Goal: Information Seeking & Learning: Learn about a topic

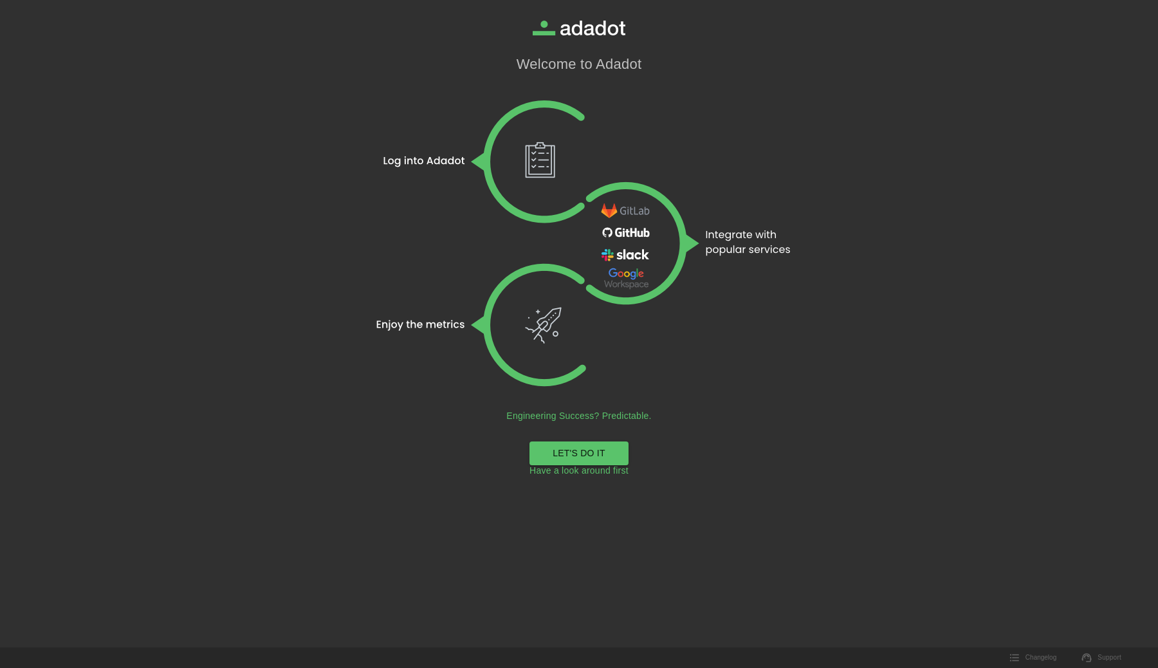
click at [585, 454] on link "LET'S DO IT" at bounding box center [579, 453] width 99 height 24
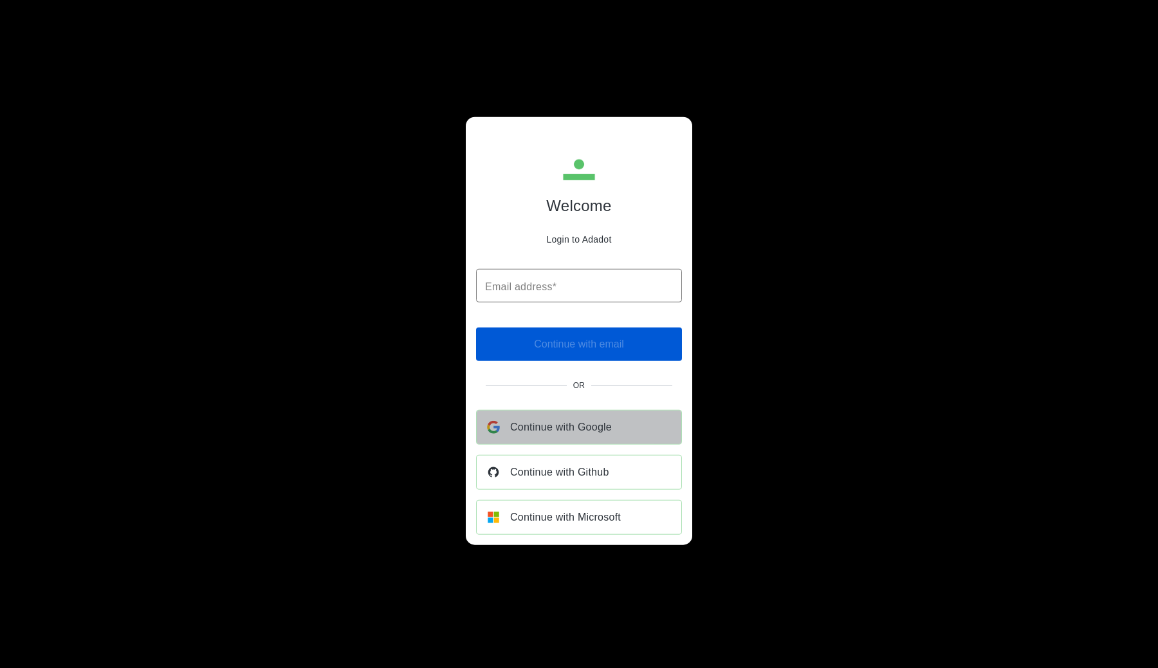
click at [571, 438] on div "Continue with Google" at bounding box center [579, 426] width 205 height 33
click at [568, 290] on input "Email address*" at bounding box center [579, 285] width 206 height 33
click at [609, 432] on span "Continue with Google" at bounding box center [561, 427] width 102 height 18
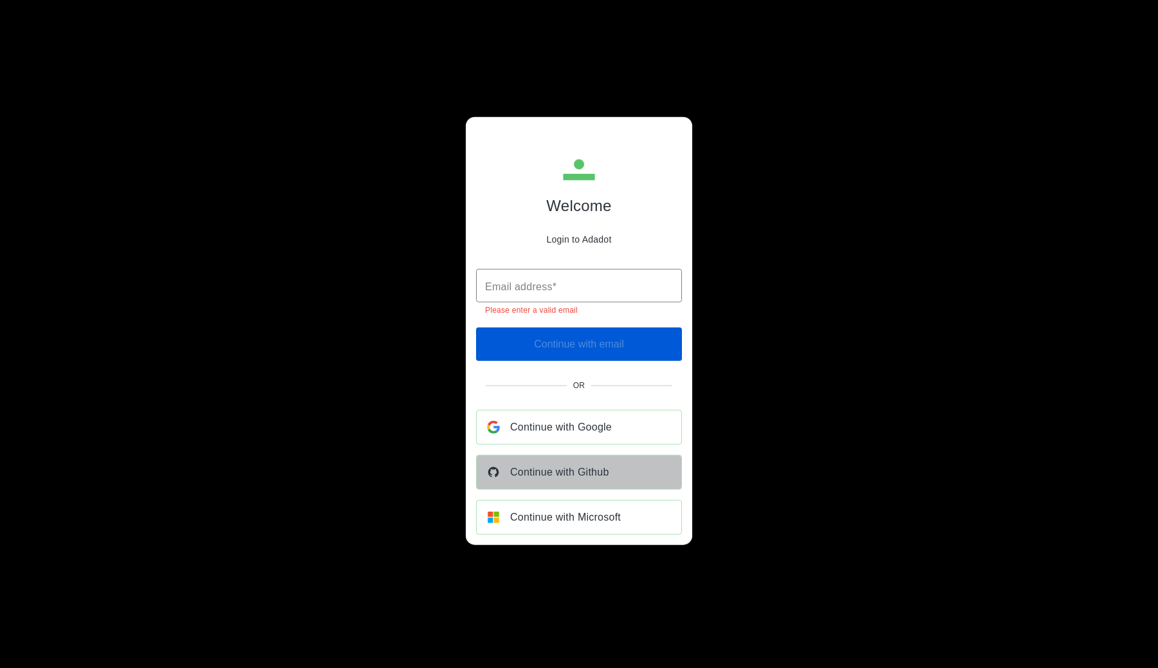
click at [617, 462] on div "Continue with Github" at bounding box center [579, 471] width 205 height 33
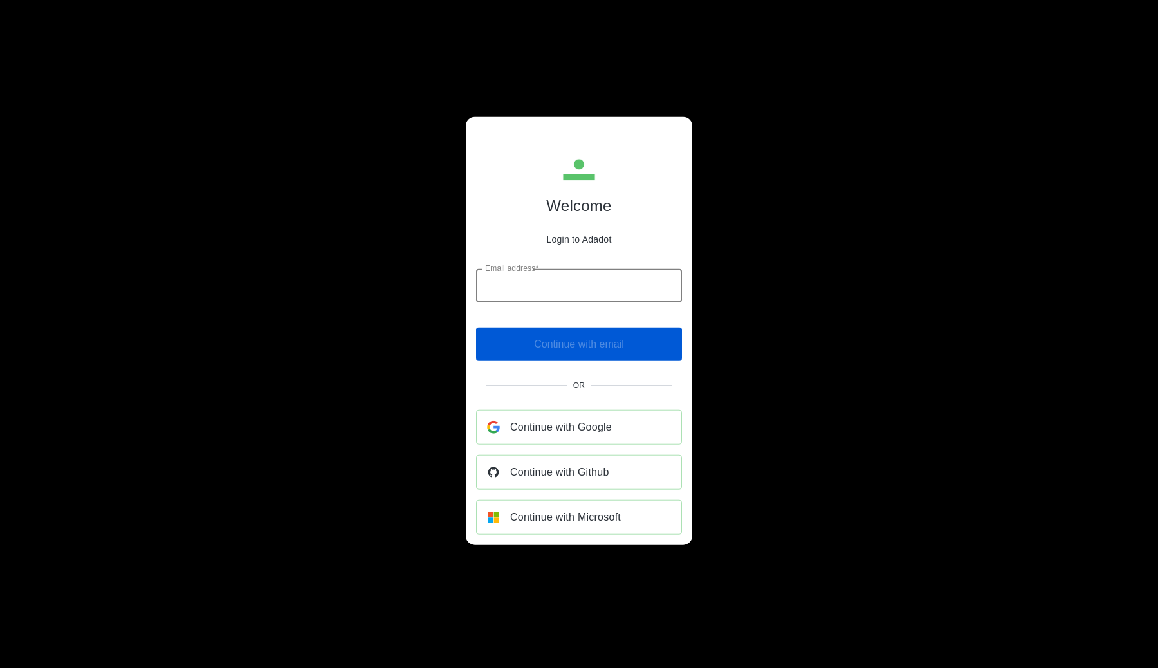
click at [573, 284] on input "Email address*" at bounding box center [579, 285] width 206 height 33
type input "**********"
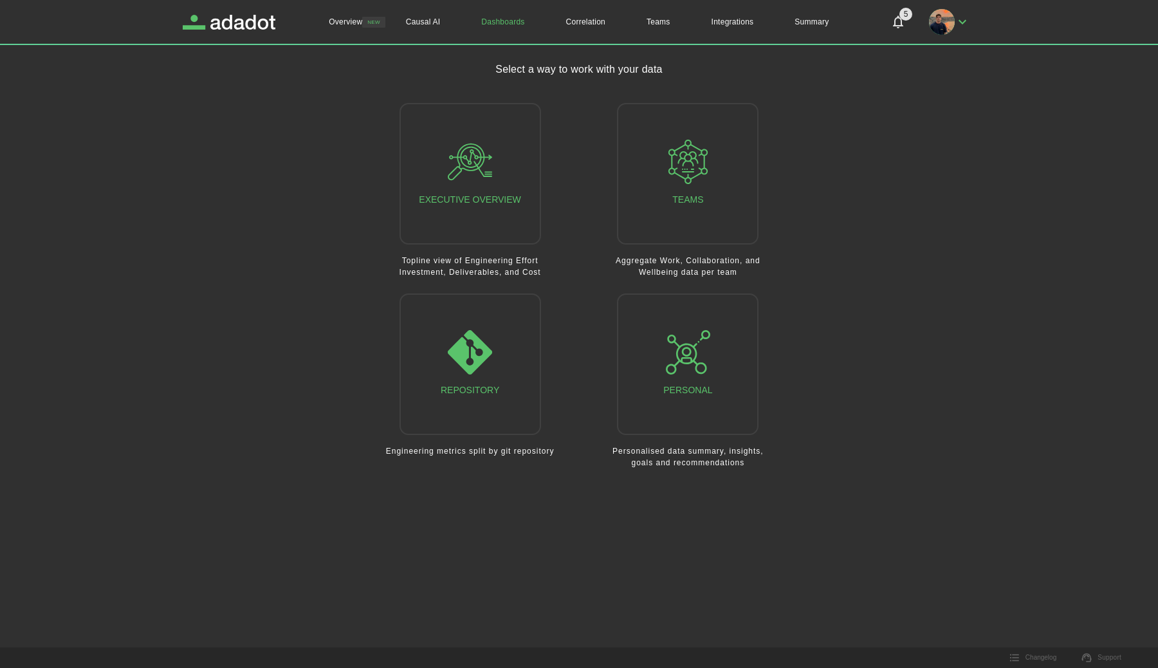
click at [904, 27] on icon "Notifications" at bounding box center [898, 21] width 15 height 15
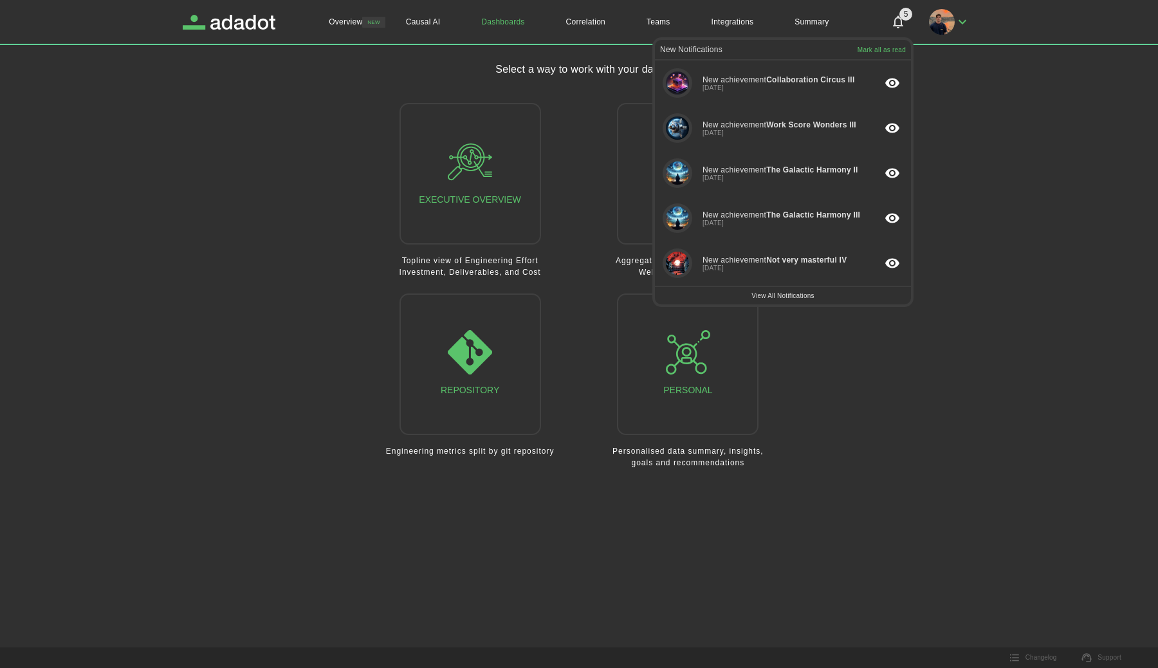
click at [876, 50] on p "Mark all as read" at bounding box center [882, 49] width 48 height 7
click at [949, 26] on img "button" at bounding box center [942, 22] width 26 height 26
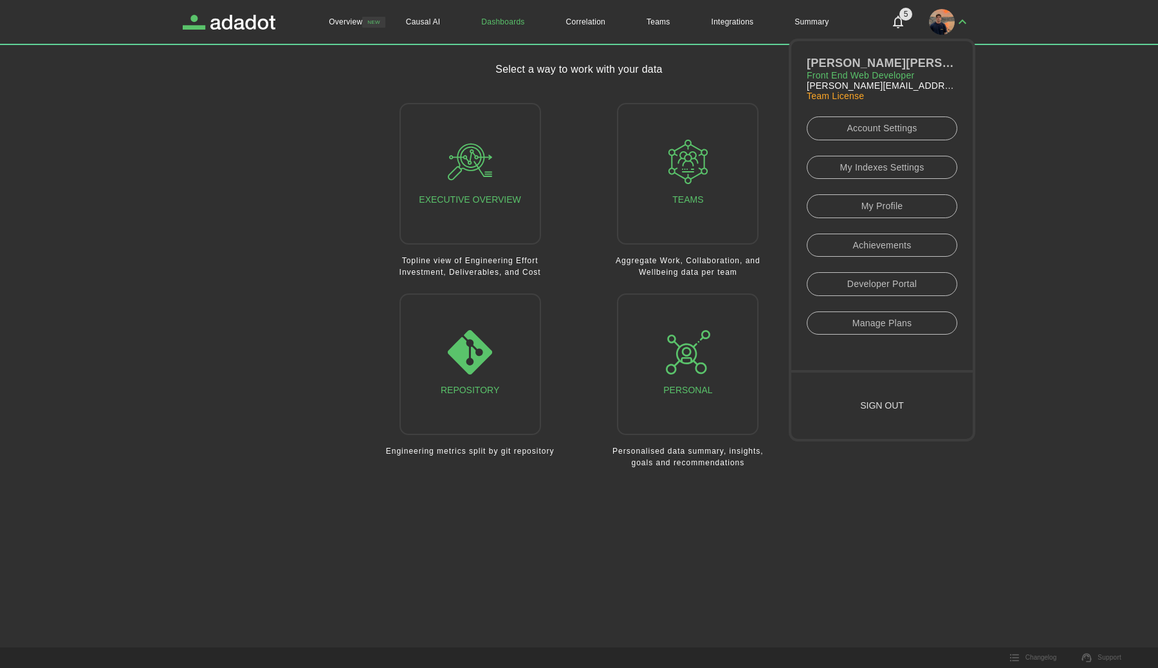
drag, startPoint x: 330, startPoint y: 109, endPoint x: 318, endPoint y: 88, distance: 24.2
click at [330, 108] on main "Select a way to work with your data Executive Overview Topline view of Engineer…" at bounding box center [579, 273] width 793 height 422
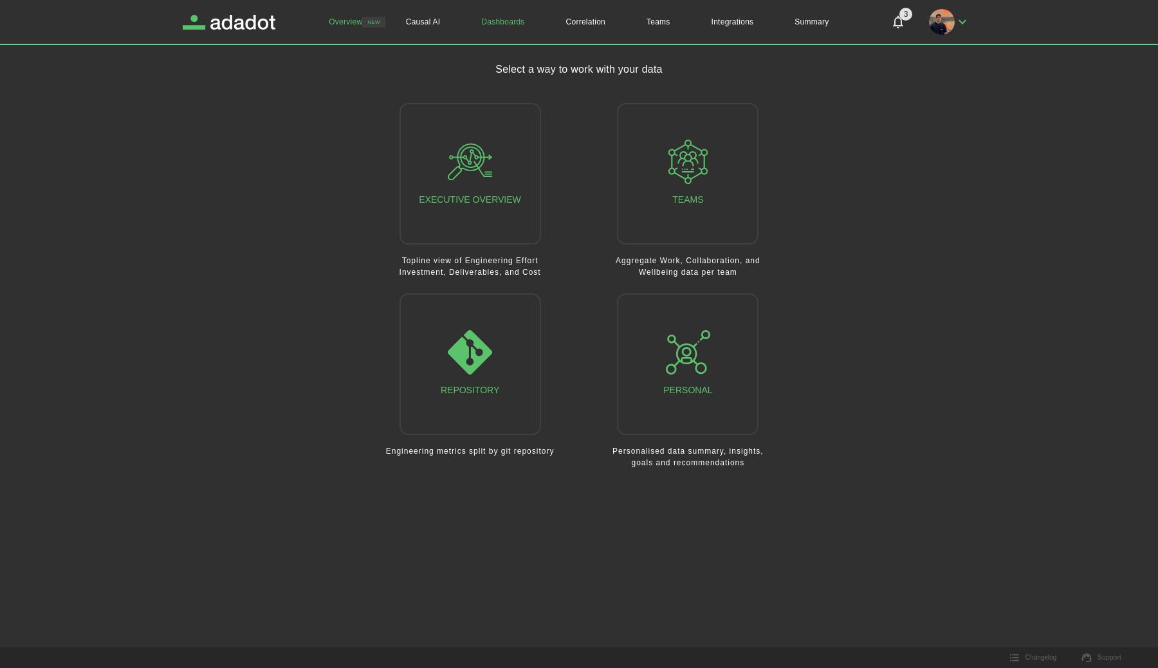
click at [351, 19] on link "Overview" at bounding box center [345, 22] width 75 height 44
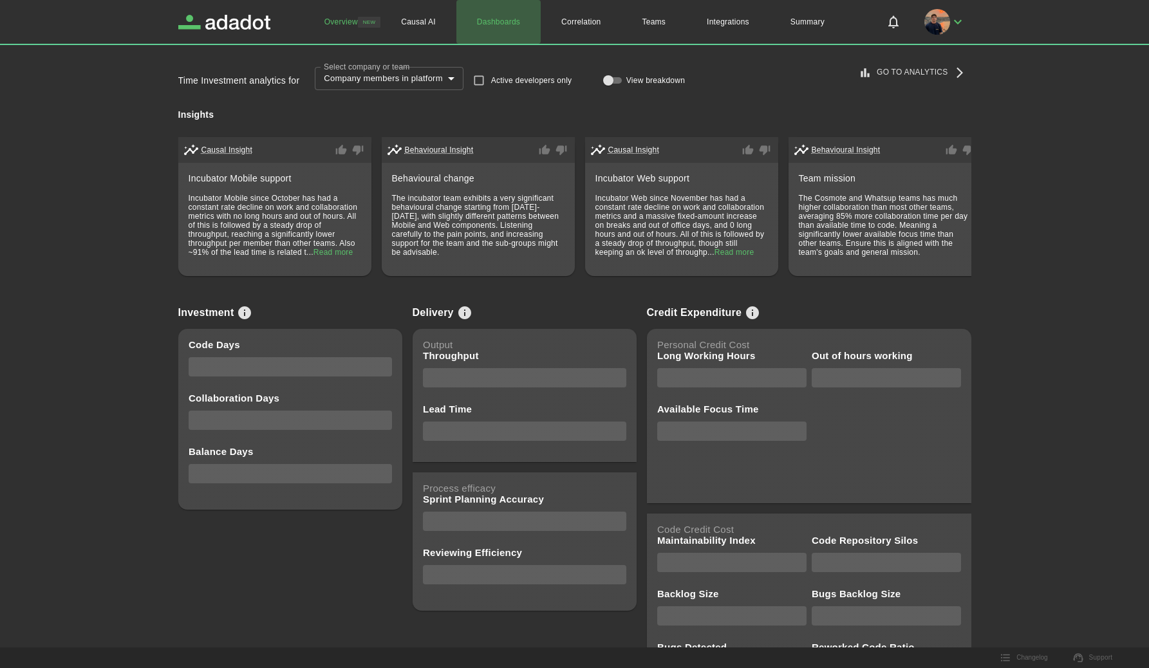
click at [500, 26] on link "Dashboards" at bounding box center [498, 22] width 84 height 44
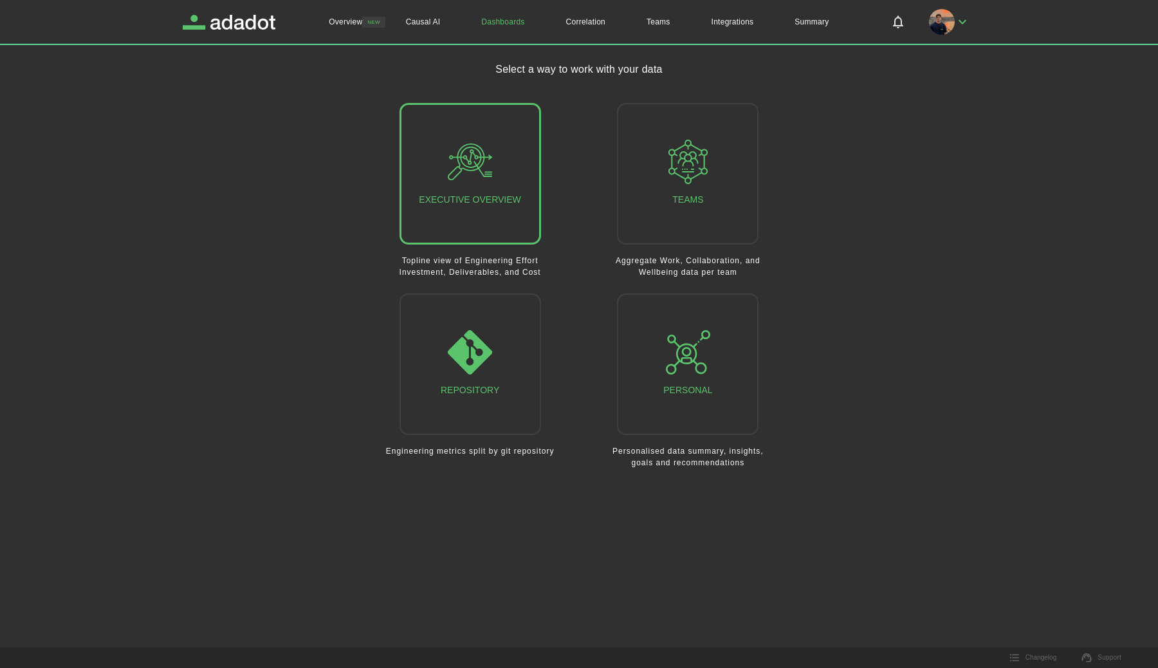
click at [457, 183] on icon "button" at bounding box center [470, 162] width 44 height 44
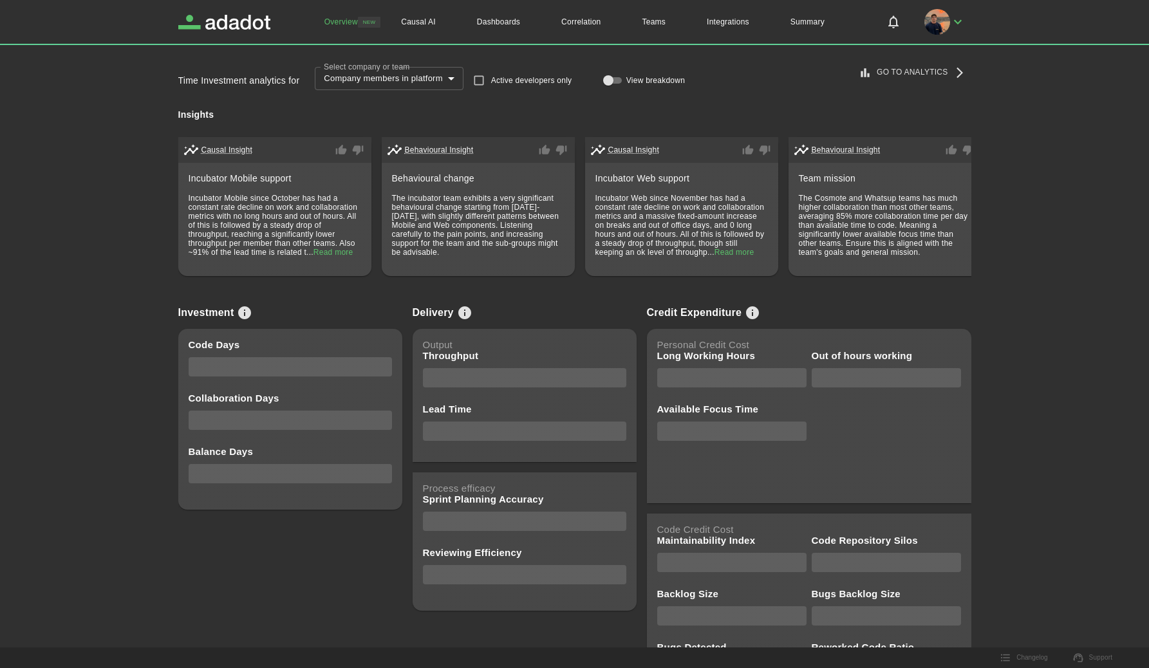
click at [903, 74] on link "Go to Analytics" at bounding box center [913, 72] width 115 height 21
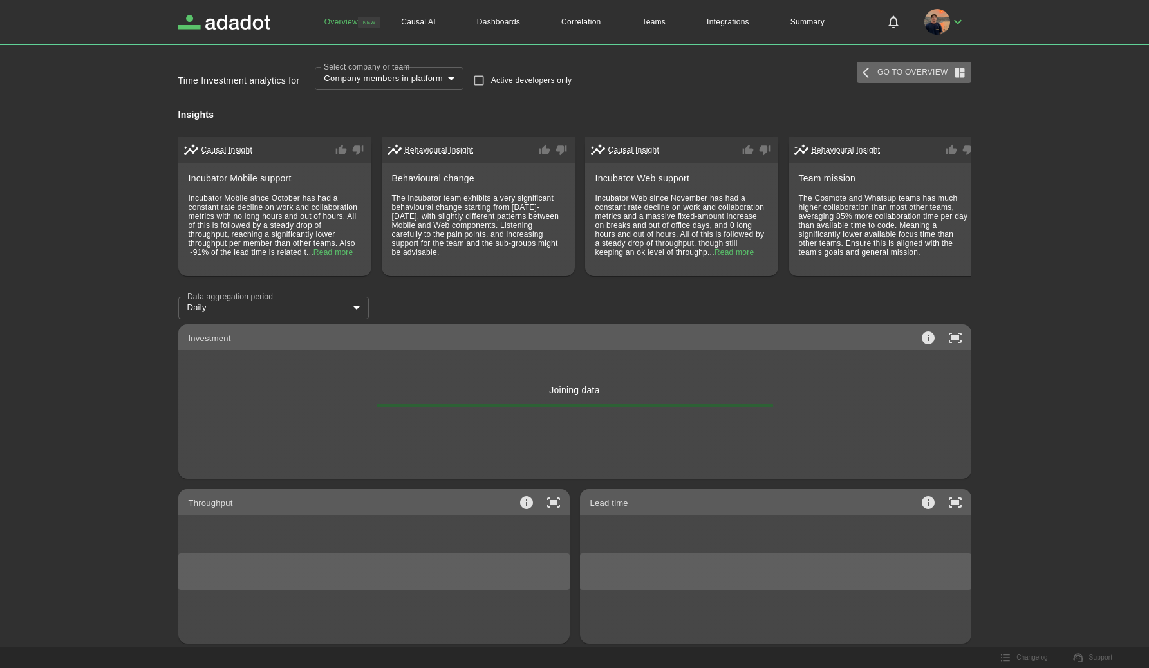
click at [889, 77] on link "Go to Overview" at bounding box center [914, 72] width 115 height 21
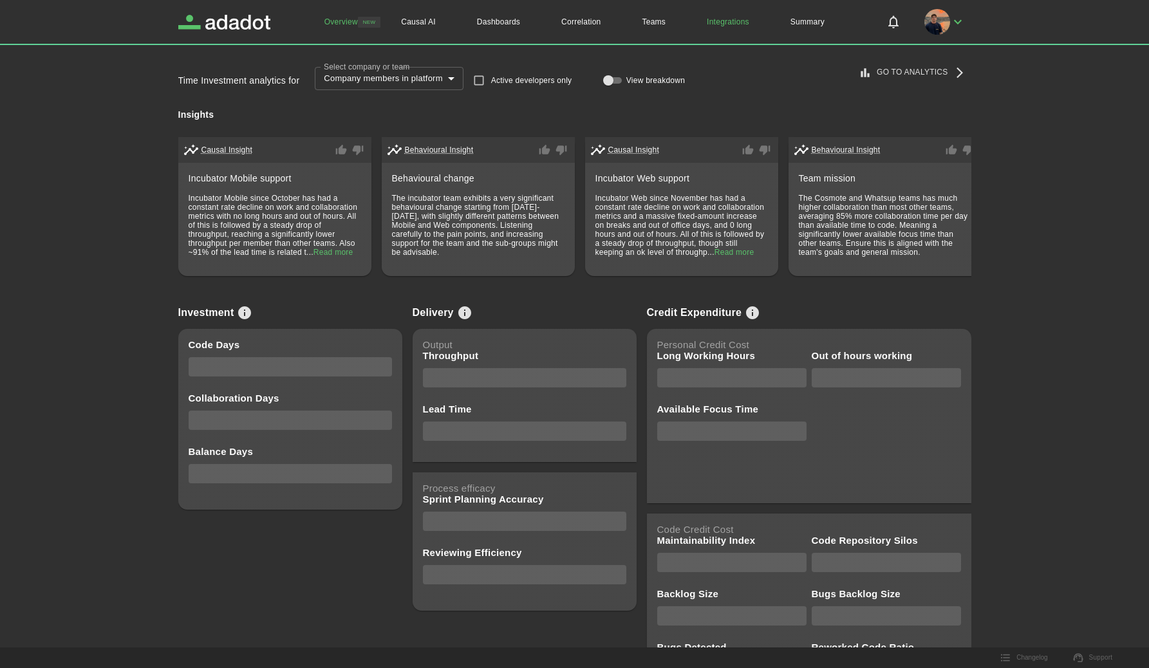
click at [729, 21] on link "Integrations" at bounding box center [728, 22] width 84 height 44
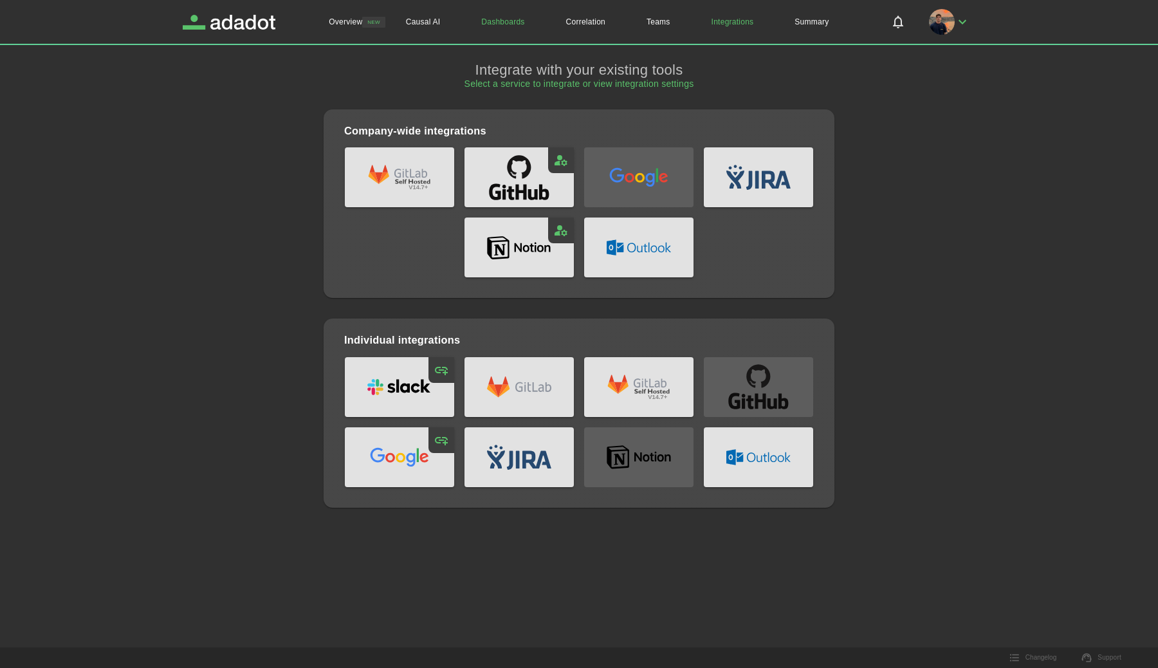
click at [481, 18] on link "Dashboards" at bounding box center [503, 22] width 84 height 44
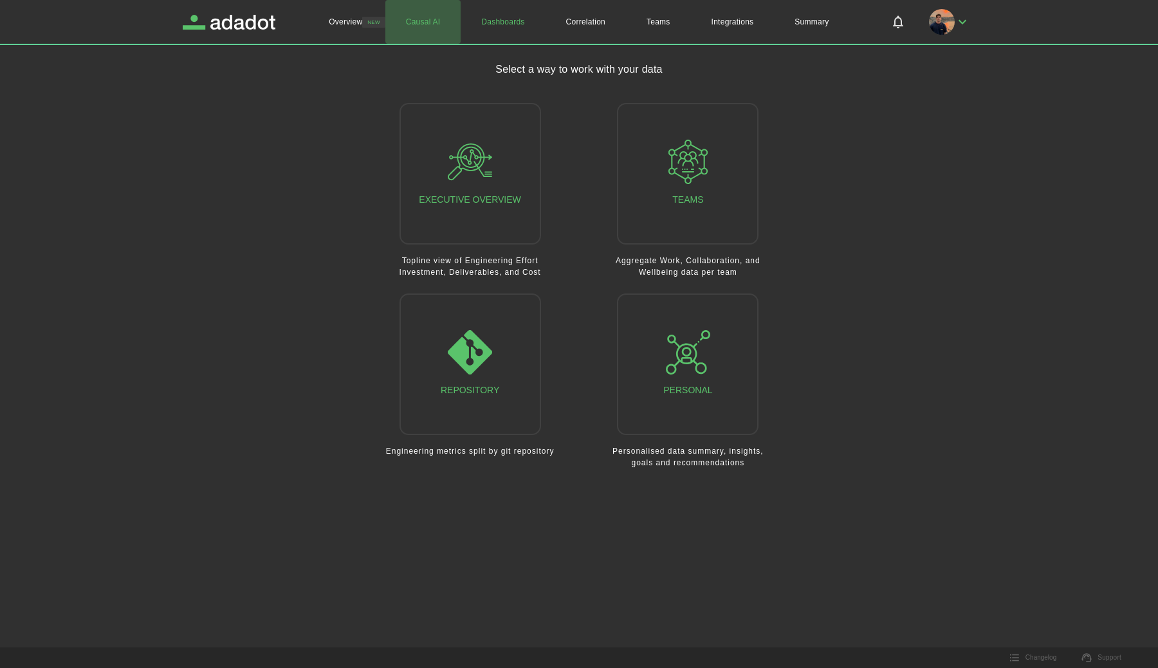
click at [438, 20] on link "Causal AI" at bounding box center [423, 22] width 76 height 44
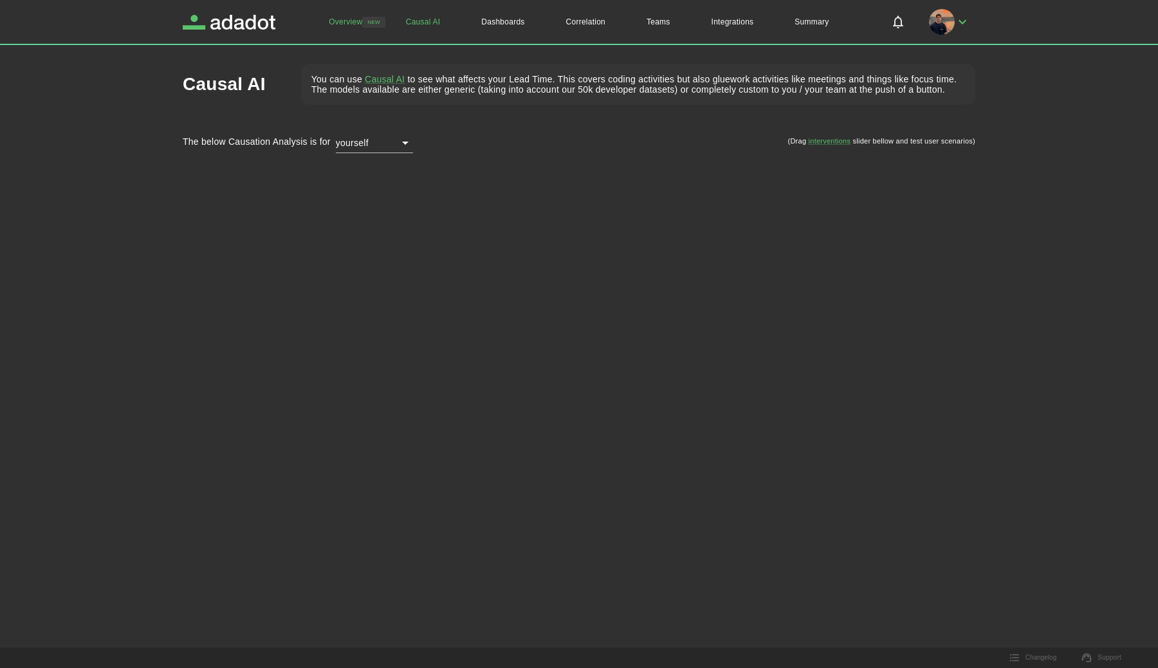
click at [375, 21] on link "Overview" at bounding box center [345, 22] width 75 height 44
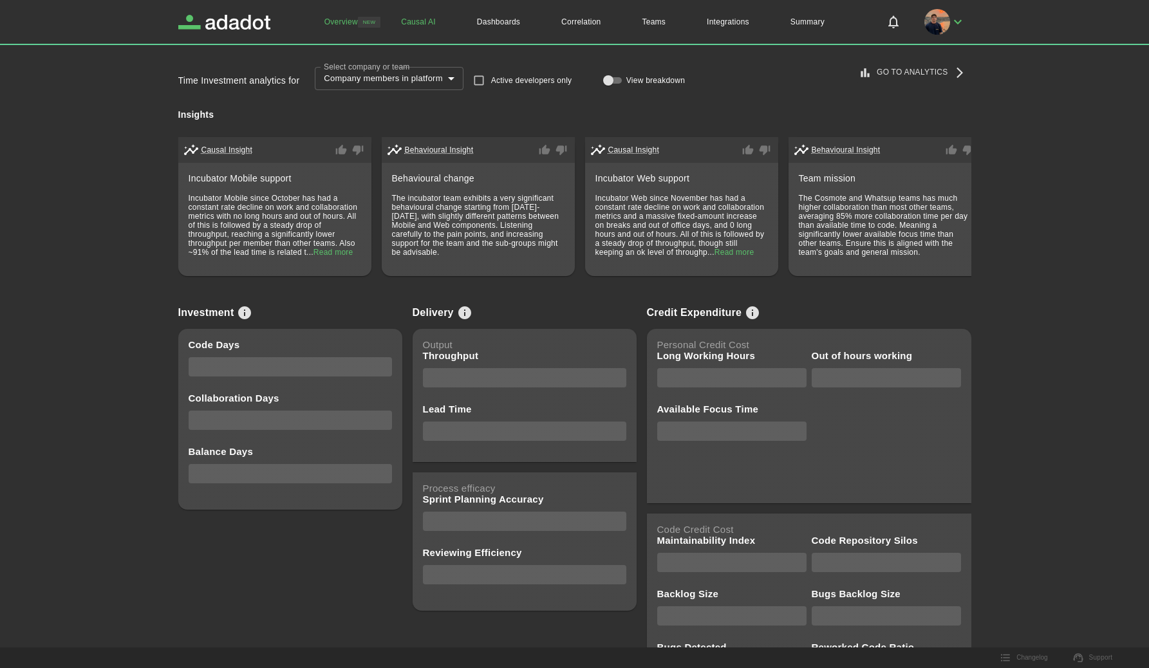
click at [422, 24] on link "Causal AI" at bounding box center [418, 22] width 76 height 44
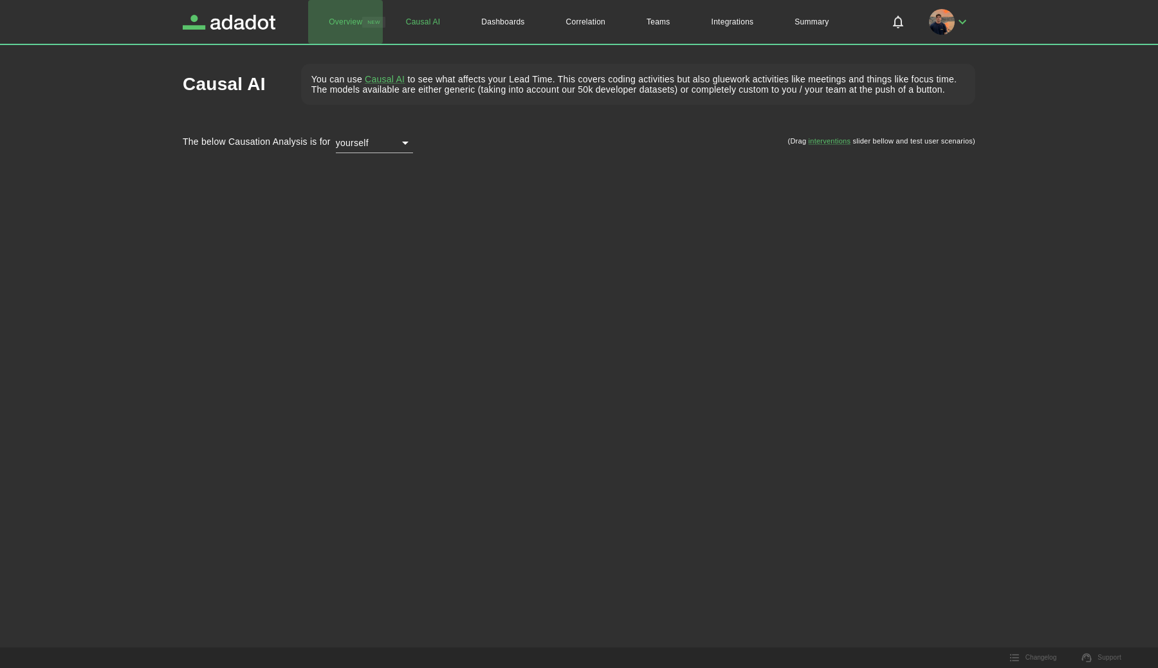
click at [360, 28] on link "Overview" at bounding box center [345, 22] width 75 height 44
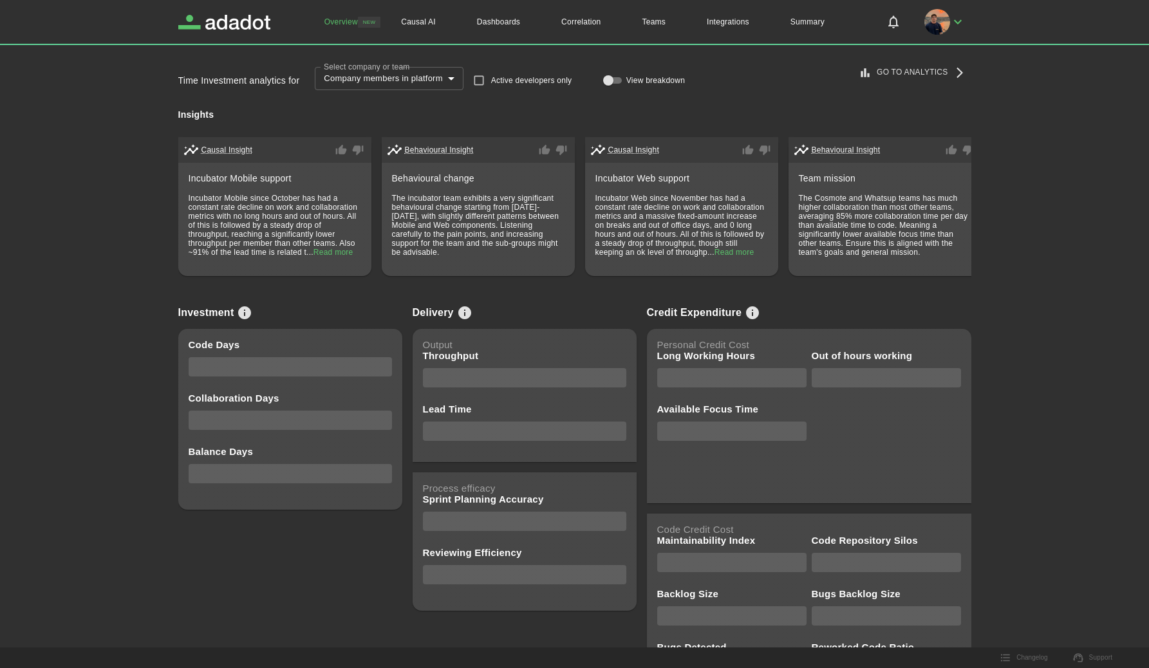
drag, startPoint x: 349, startPoint y: 279, endPoint x: 360, endPoint y: 277, distance: 11.0
click at [360, 277] on div "Causal Insight Very Dissatisfied Dissatisfied Empty Incubator Mobile support In…" at bounding box center [574, 206] width 793 height 149
drag, startPoint x: 381, startPoint y: 280, endPoint x: 422, endPoint y: 279, distance: 40.6
click at [419, 279] on div "Causal Insight Very Dissatisfied Dissatisfied Empty Incubator Mobile support In…" at bounding box center [574, 206] width 793 height 149
drag, startPoint x: 433, startPoint y: 279, endPoint x: 534, endPoint y: 253, distance: 103.8
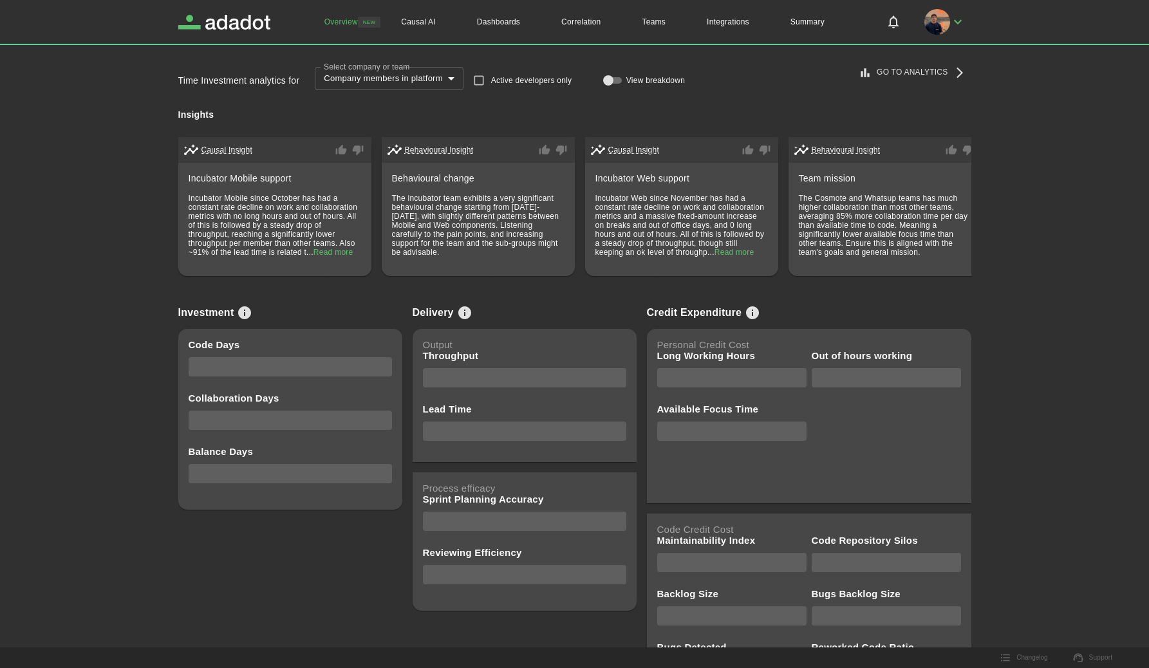
click at [556, 286] on div "**********" at bounding box center [574, 381] width 793 height 638
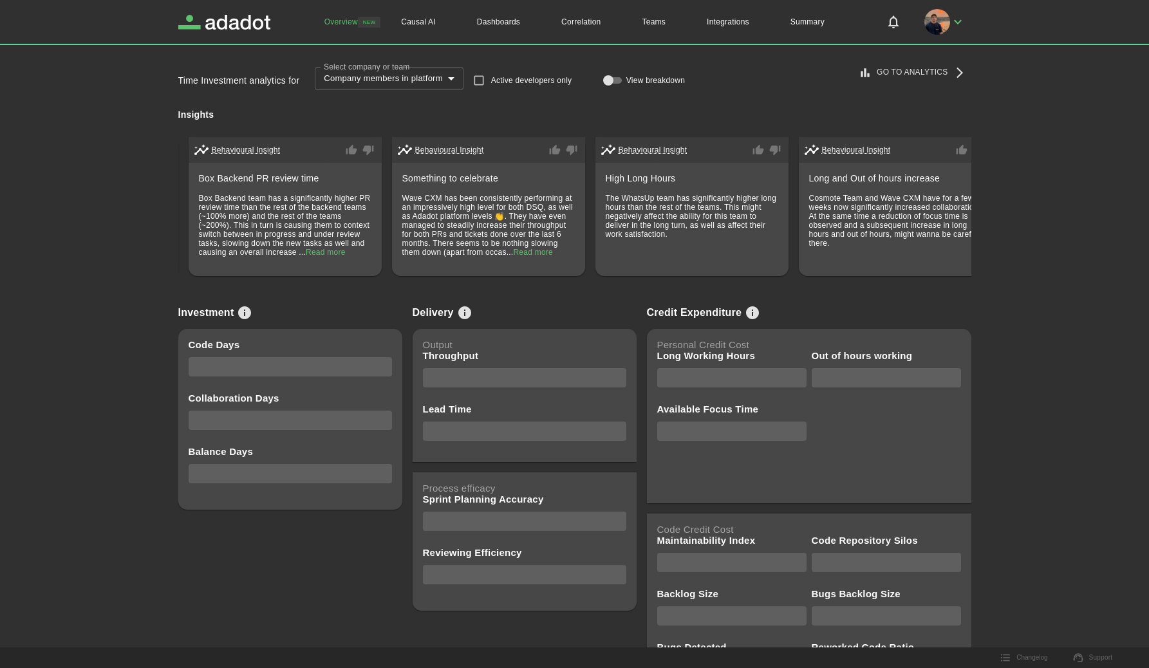
scroll to position [0, 1027]
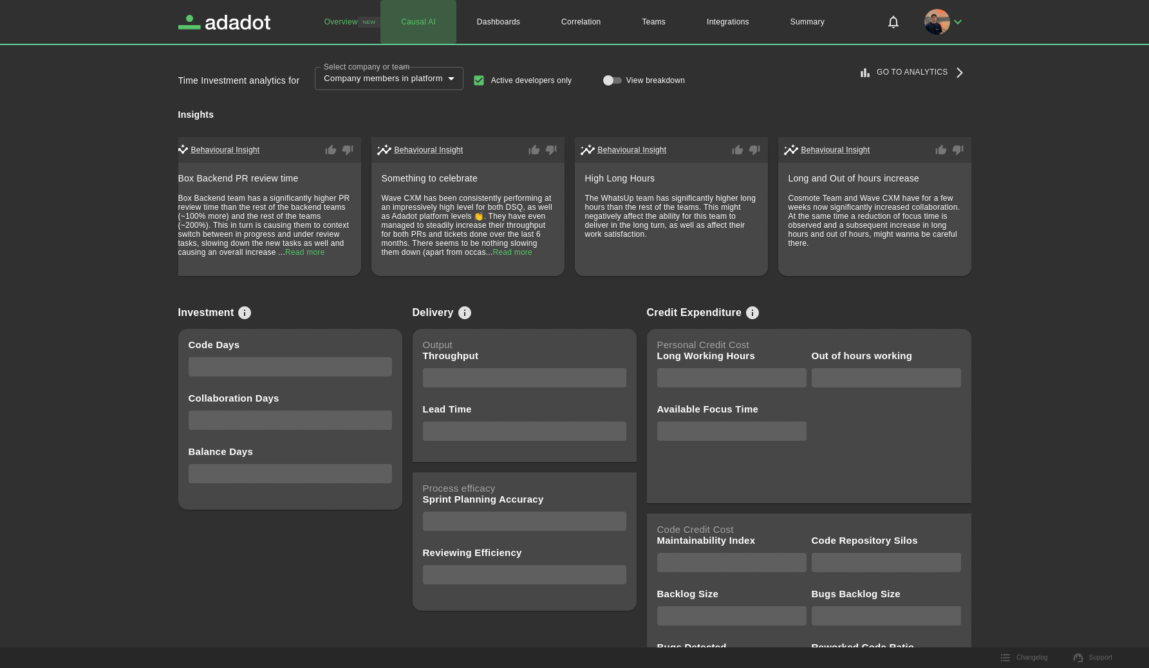
click at [409, 21] on link "Causal AI" at bounding box center [418, 22] width 76 height 44
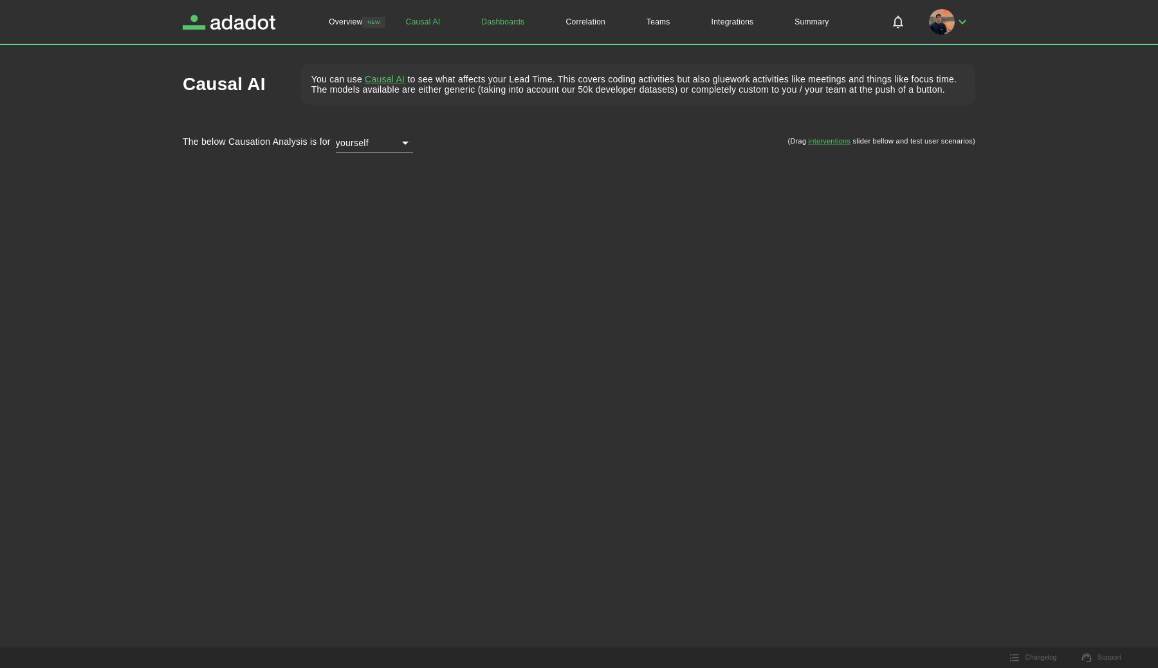
click at [492, 26] on link "Dashboards" at bounding box center [503, 22] width 84 height 44
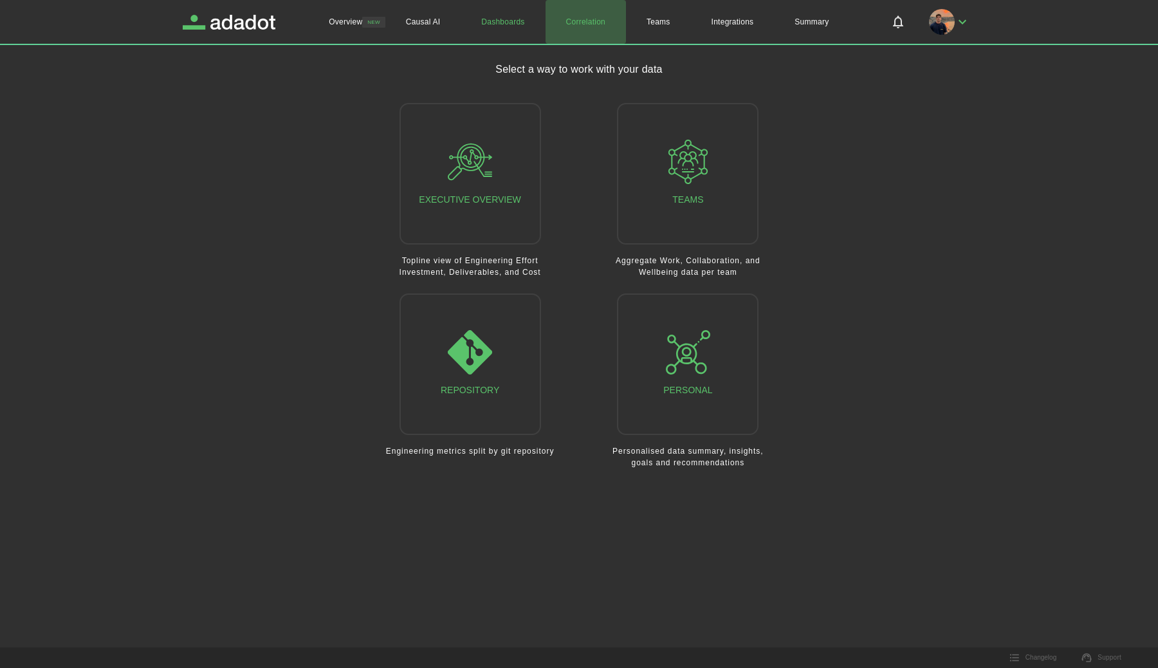
click at [591, 26] on link "Correlation" at bounding box center [586, 22] width 80 height 44
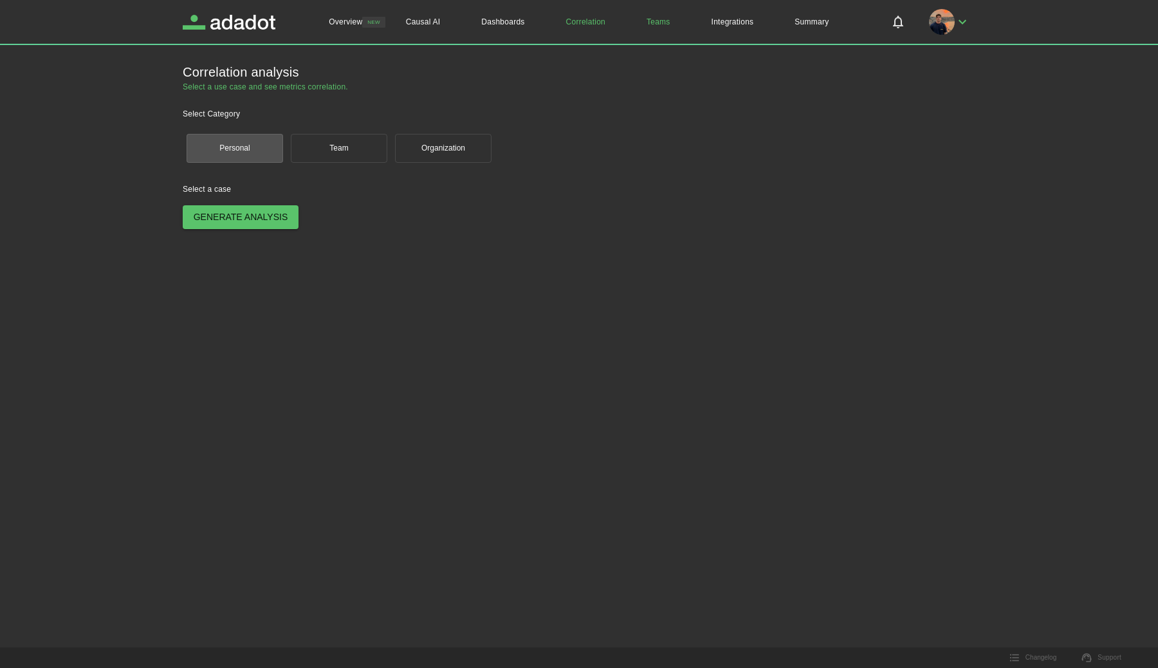
click at [660, 24] on link "Teams" at bounding box center [658, 22] width 65 height 44
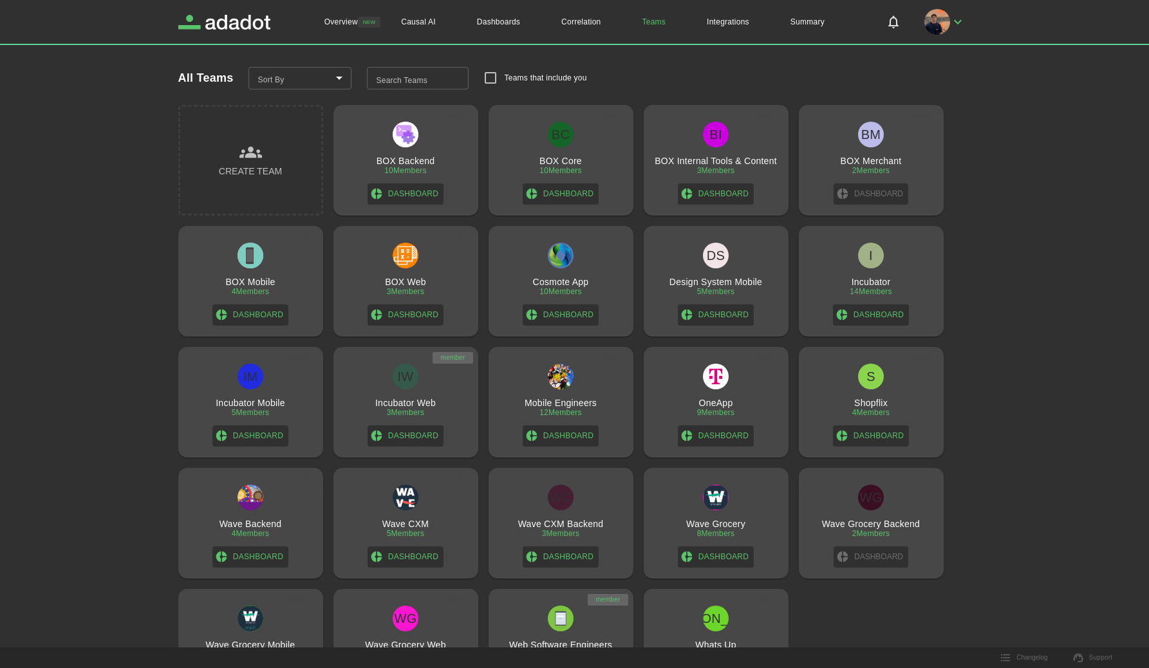
click at [394, 80] on input "Search Teams" at bounding box center [418, 78] width 102 height 23
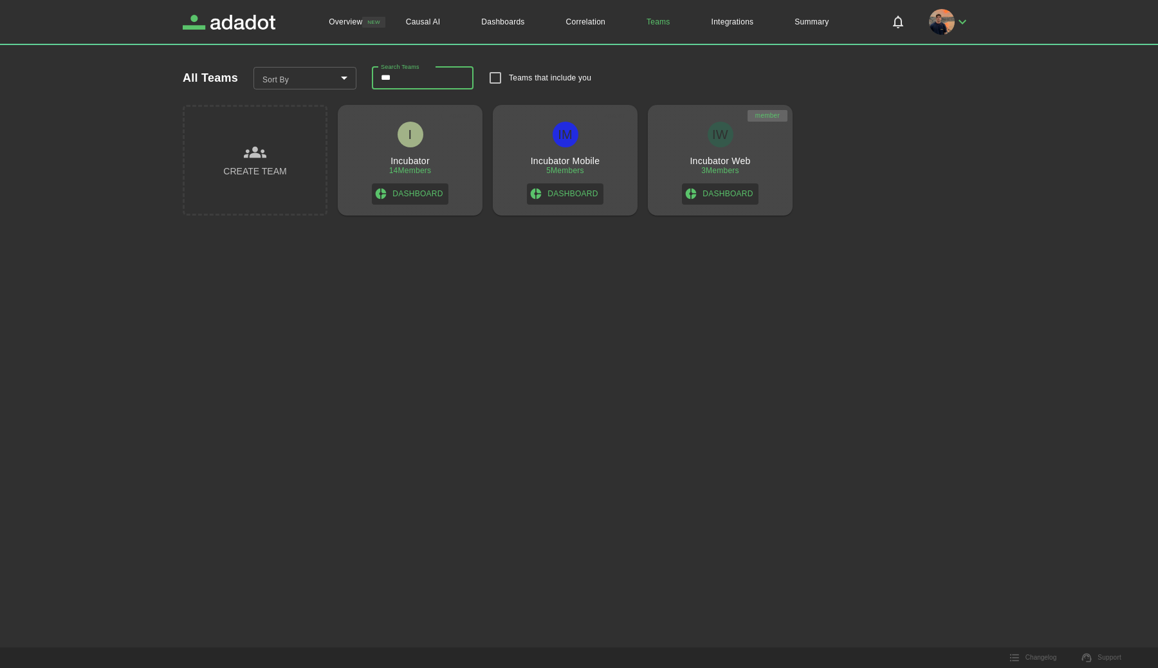
type input "***"
click at [404, 144] on div "I" at bounding box center [411, 135] width 26 height 26
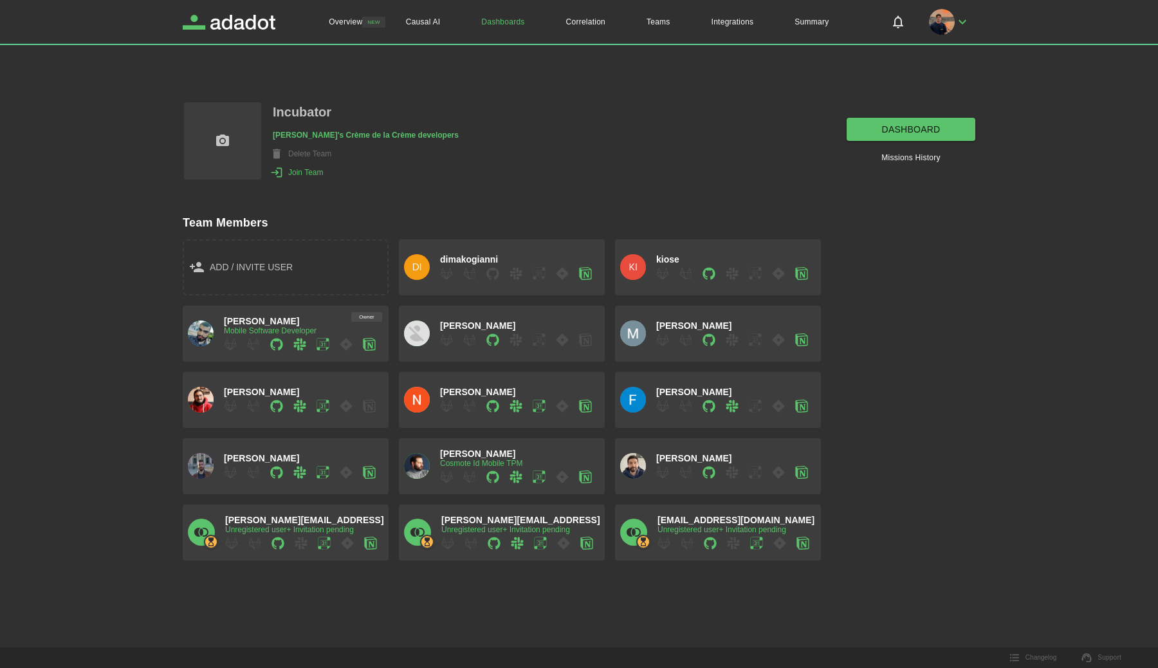
click at [940, 129] on link "dashboard" at bounding box center [911, 130] width 129 height 24
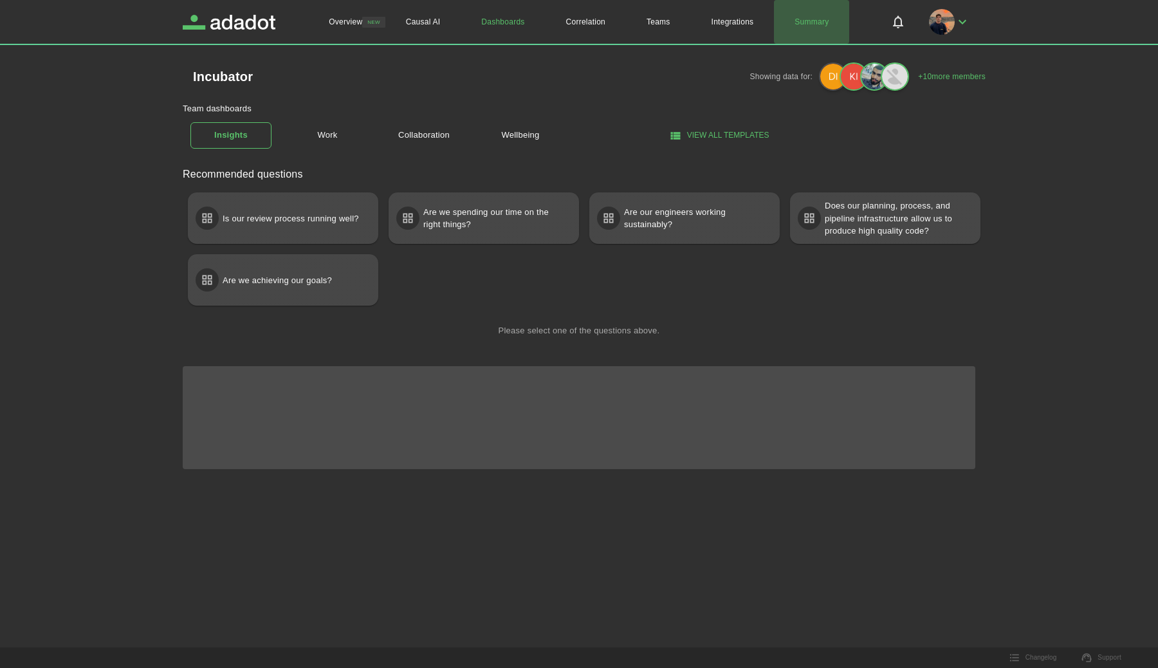
click at [814, 32] on link "Summary" at bounding box center [811, 22] width 75 height 44
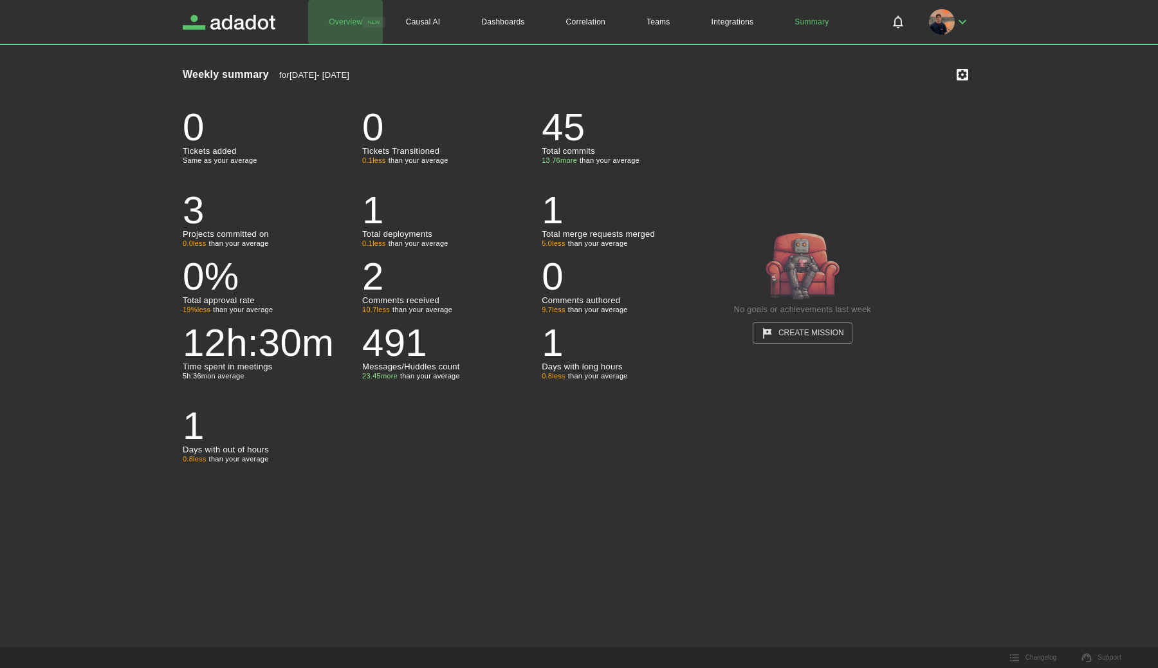
click at [328, 30] on link "Overview" at bounding box center [345, 22] width 75 height 44
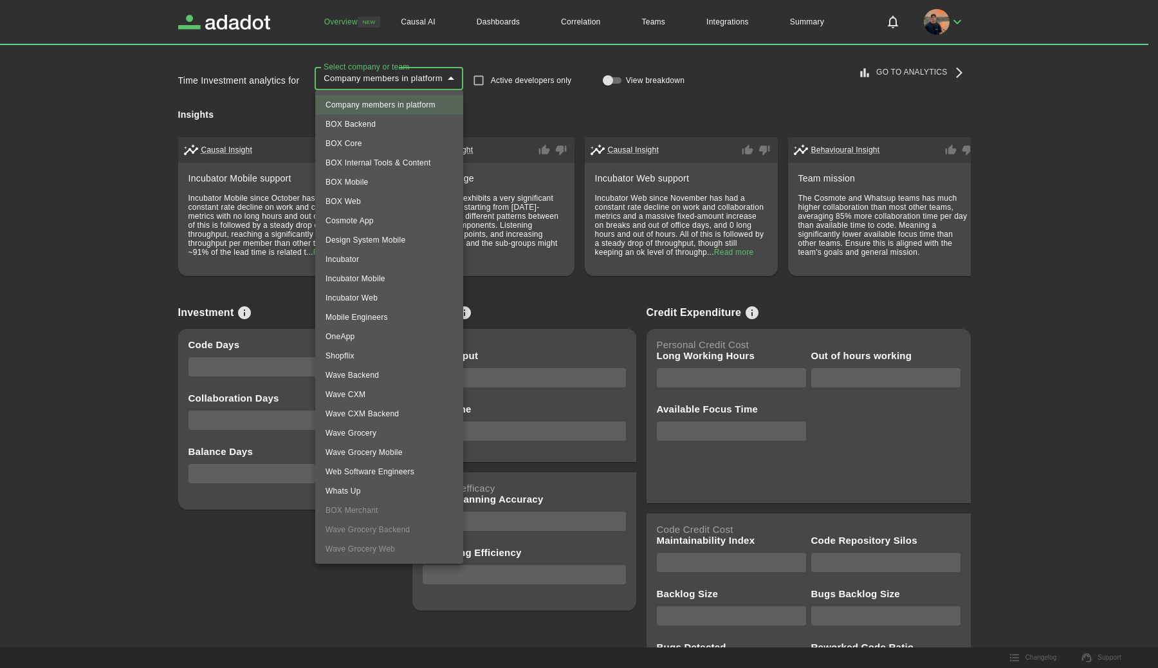
click at [421, 83] on body "**********" at bounding box center [579, 334] width 1158 height 668
click at [385, 400] on li "Wave CXM" at bounding box center [389, 394] width 148 height 19
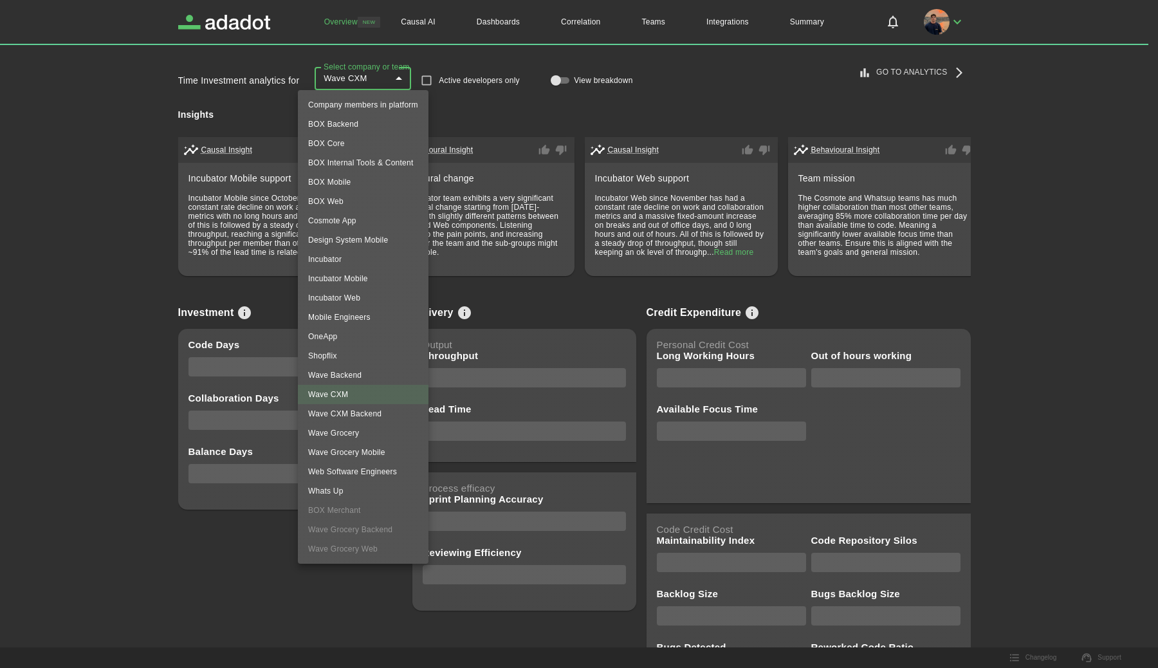
click at [373, 75] on body "**********" at bounding box center [579, 334] width 1158 height 668
click at [358, 294] on li "Incubator Web" at bounding box center [363, 297] width 131 height 19
type input "**********"
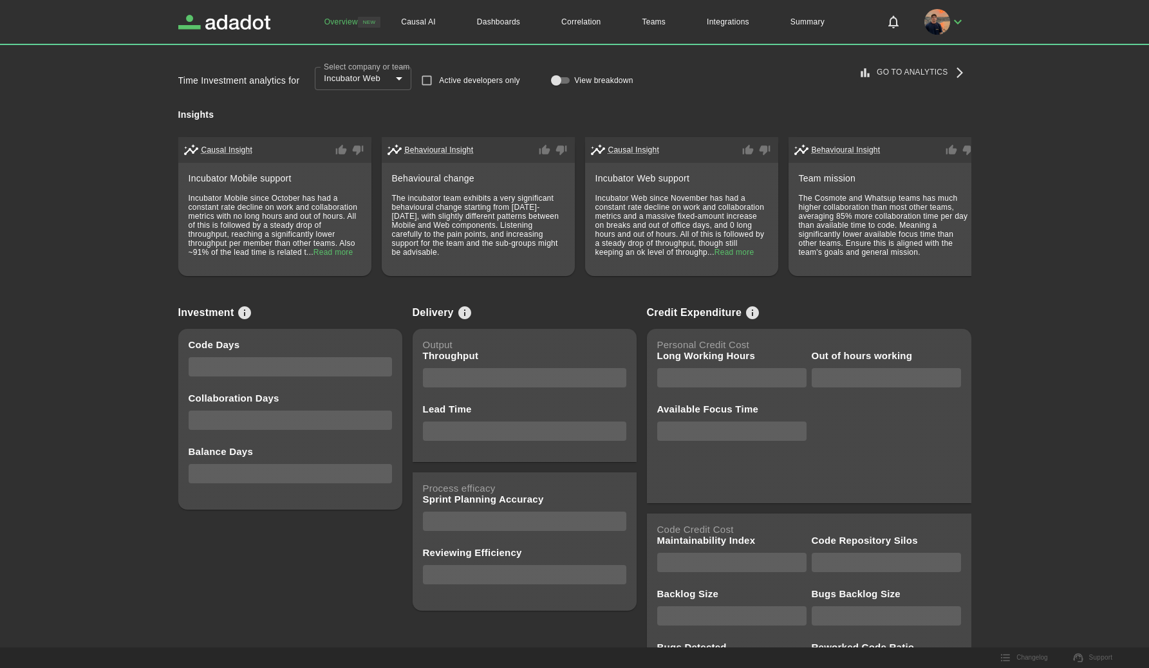
drag, startPoint x: 688, startPoint y: 94, endPoint x: 519, endPoint y: 97, distance: 169.3
click at [685, 95] on div "**********" at bounding box center [574, 80] width 793 height 37
click at [714, 85] on div "**********" at bounding box center [574, 80] width 793 height 37
click at [936, 70] on link "Go to Analytics" at bounding box center [913, 72] width 115 height 21
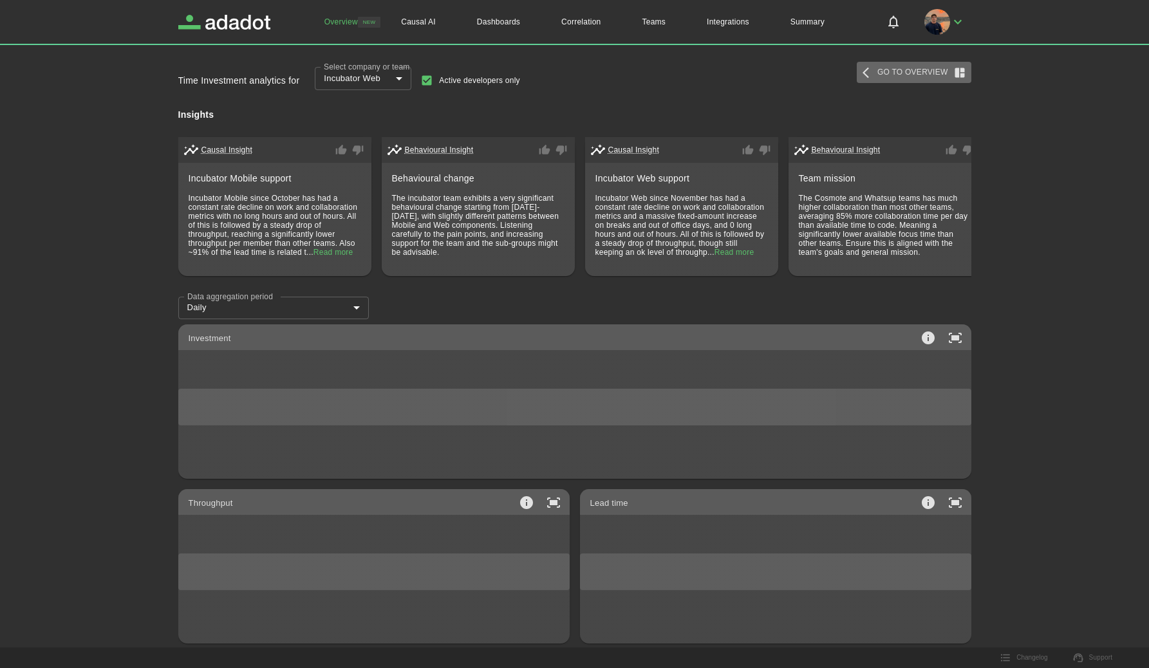
click at [898, 78] on link "Go to Overview" at bounding box center [914, 72] width 115 height 21
